Goal: Check status: Check status

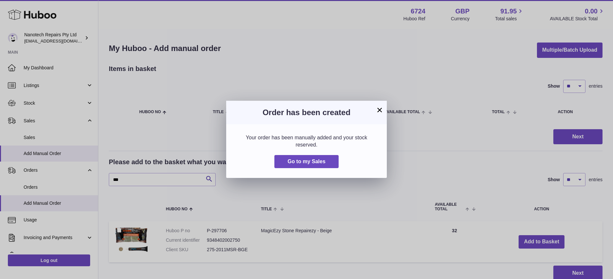
click at [50, 169] on div "× Order has been created Your order has been manually added and your stock rese…" at bounding box center [306, 139] width 613 height 279
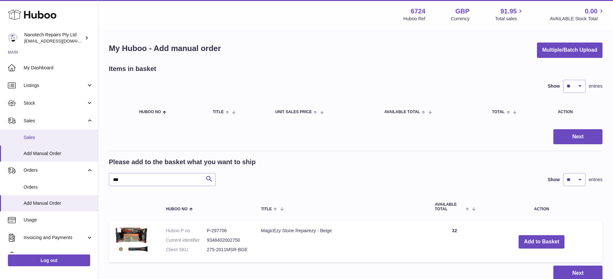
click at [49, 141] on span "Sales" at bounding box center [58, 138] width 69 height 6
click at [63, 139] on span "Sales" at bounding box center [58, 138] width 69 height 6
click at [30, 138] on span "Sales" at bounding box center [58, 138] width 69 height 6
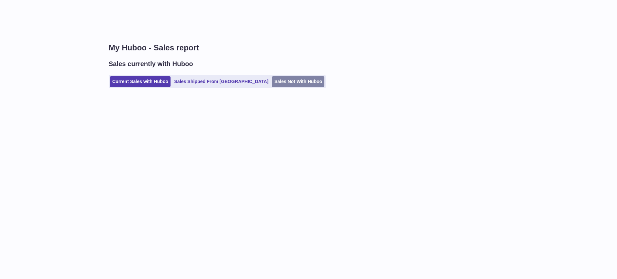
click at [272, 84] on link "Sales Not With Huboo" at bounding box center [298, 81] width 52 height 11
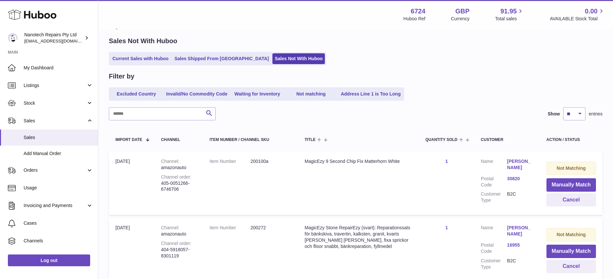
scroll to position [86, 0]
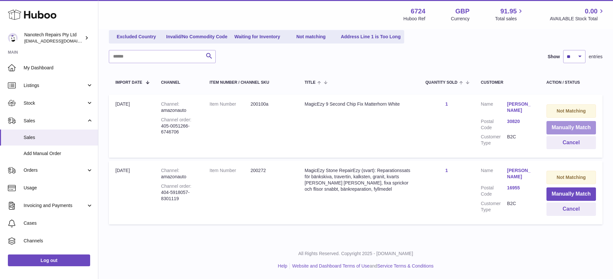
click at [555, 123] on button "Manually Match" at bounding box center [570, 127] width 49 height 13
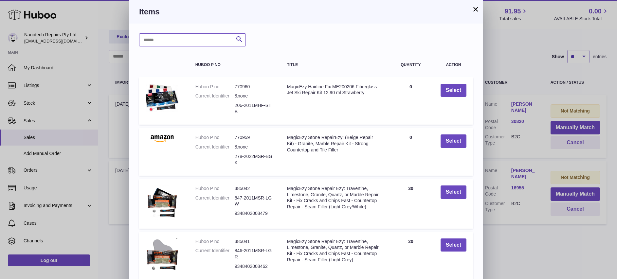
click at [184, 42] on input "text" at bounding box center [192, 39] width 107 height 13
type input "******"
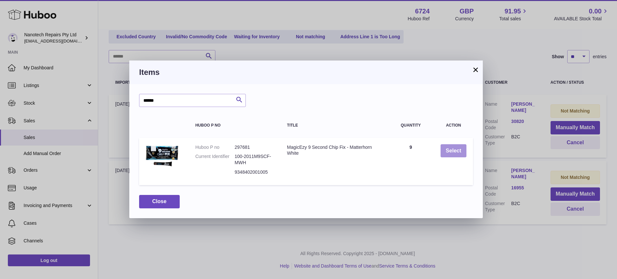
click at [459, 148] on button "Select" at bounding box center [454, 150] width 26 height 13
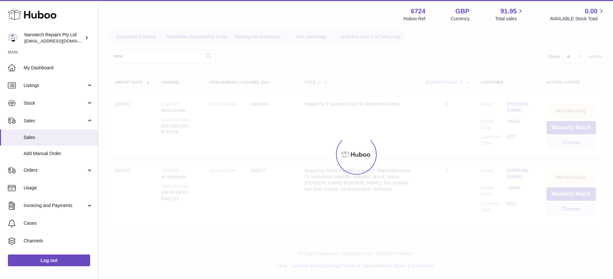
scroll to position [14, 0]
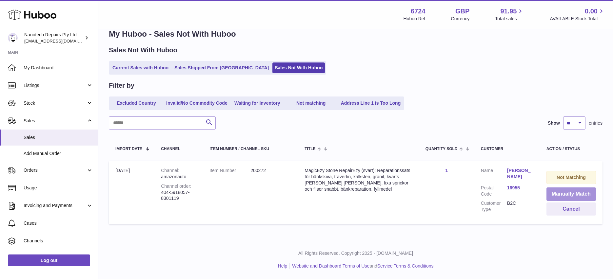
click at [562, 194] on button "Manually Match" at bounding box center [570, 194] width 49 height 13
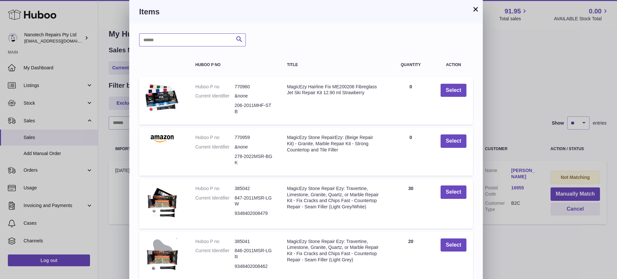
click at [169, 41] on input "text" at bounding box center [192, 39] width 107 height 13
type input "***"
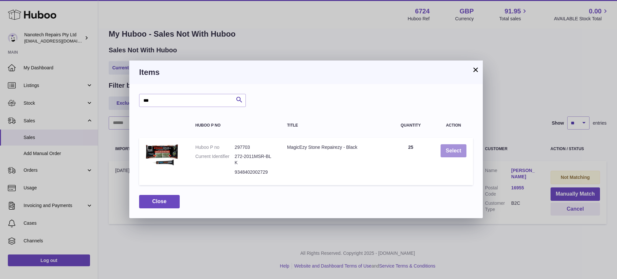
click at [454, 150] on button "Select" at bounding box center [454, 150] width 26 height 13
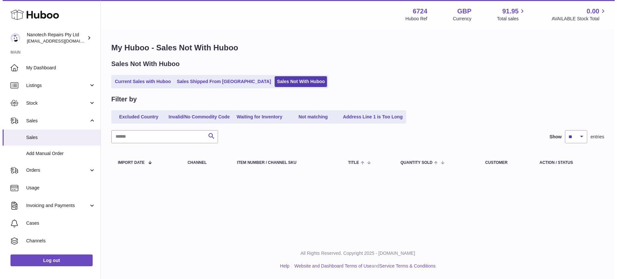
scroll to position [0, 0]
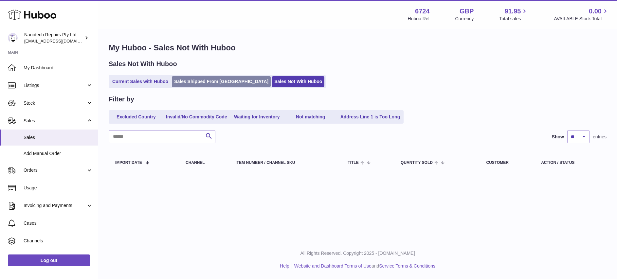
click at [199, 81] on link "Sales Shipped From [GEOGRAPHIC_DATA]" at bounding box center [221, 81] width 99 height 11
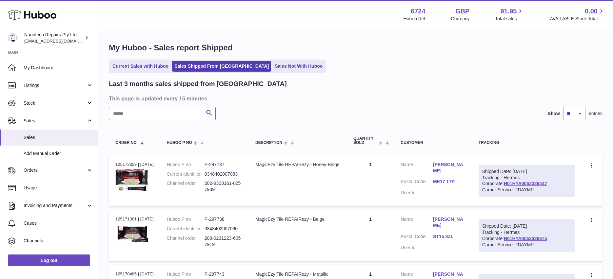
click at [157, 117] on input "text" at bounding box center [162, 113] width 107 height 13
type input "****"
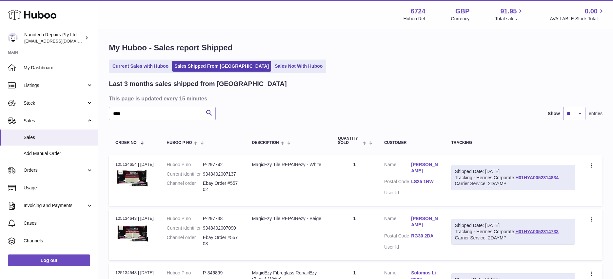
drag, startPoint x: 566, startPoint y: 178, endPoint x: 516, endPoint y: 178, distance: 49.8
click at [516, 178] on div "Shipped Date: [DATE] Tracking - Hermes Corporate: H01HYA0052314834 Carrier Serv…" at bounding box center [513, 178] width 124 height 26
copy link "H01HYA0052314834"
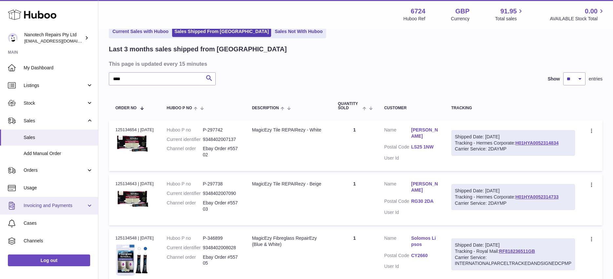
scroll to position [39, 0]
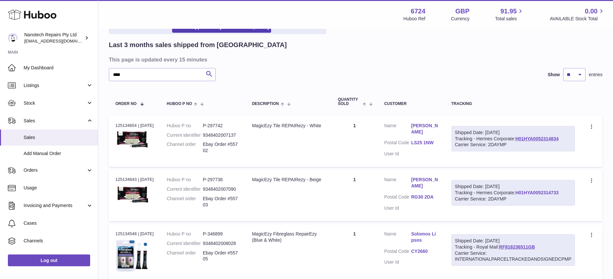
drag, startPoint x: 562, startPoint y: 197, endPoint x: 518, endPoint y: 198, distance: 44.5
click at [518, 198] on div "Shipped Date: [DATE] Tracking - Hermes Corporate: H01HYA0052314733 Carrier Serv…" at bounding box center [513, 193] width 124 height 26
copy link "H01HYA0052314733"
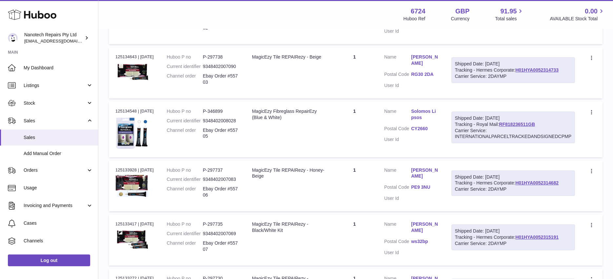
scroll to position [167, 0]
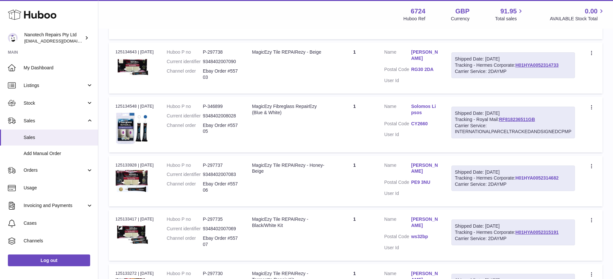
drag, startPoint x: 567, startPoint y: 186, endPoint x: 533, endPoint y: 186, distance: 34.4
click at [517, 186] on div "Shipped Date: [DATE] Tracking - Hermes Corporate: H01HYA0052314682 Carrier Serv…" at bounding box center [513, 179] width 124 height 26
copy link "H01HYA0052314682"
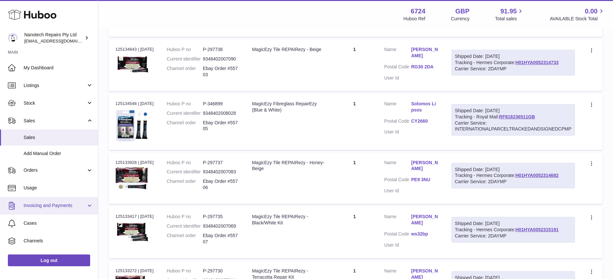
scroll to position [174, 0]
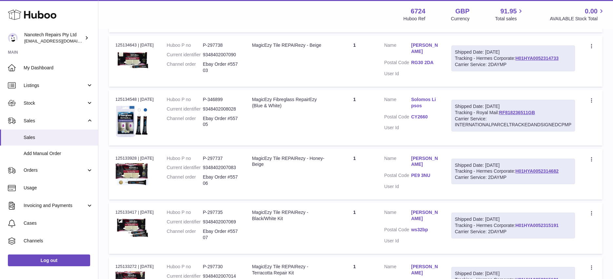
drag, startPoint x: 565, startPoint y: 233, endPoint x: 516, endPoint y: 233, distance: 48.8
click at [516, 233] on div "Shipped Date: [DATE] Tracking - Hermes Corporate: H01HYA0052315191 Carrier Serv…" at bounding box center [513, 226] width 124 height 26
copy link "H01HYA0052315191"
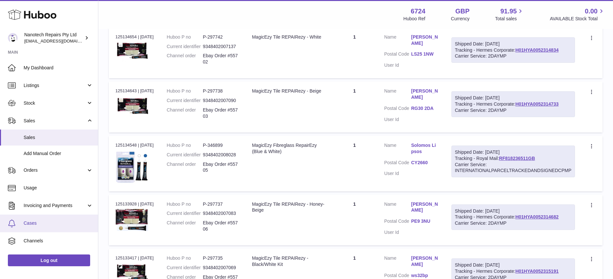
scroll to position [127, 0]
drag, startPoint x: 540, startPoint y: 166, endPoint x: 500, endPoint y: 168, distance: 40.4
click at [500, 168] on div "Shipped Date: [DATE] Tracking - Royal Mail: RF818236511GB Carrier Service: INTE…" at bounding box center [513, 162] width 124 height 32
copy link "RF818236511GB"
